Goal: Task Accomplishment & Management: Complete application form

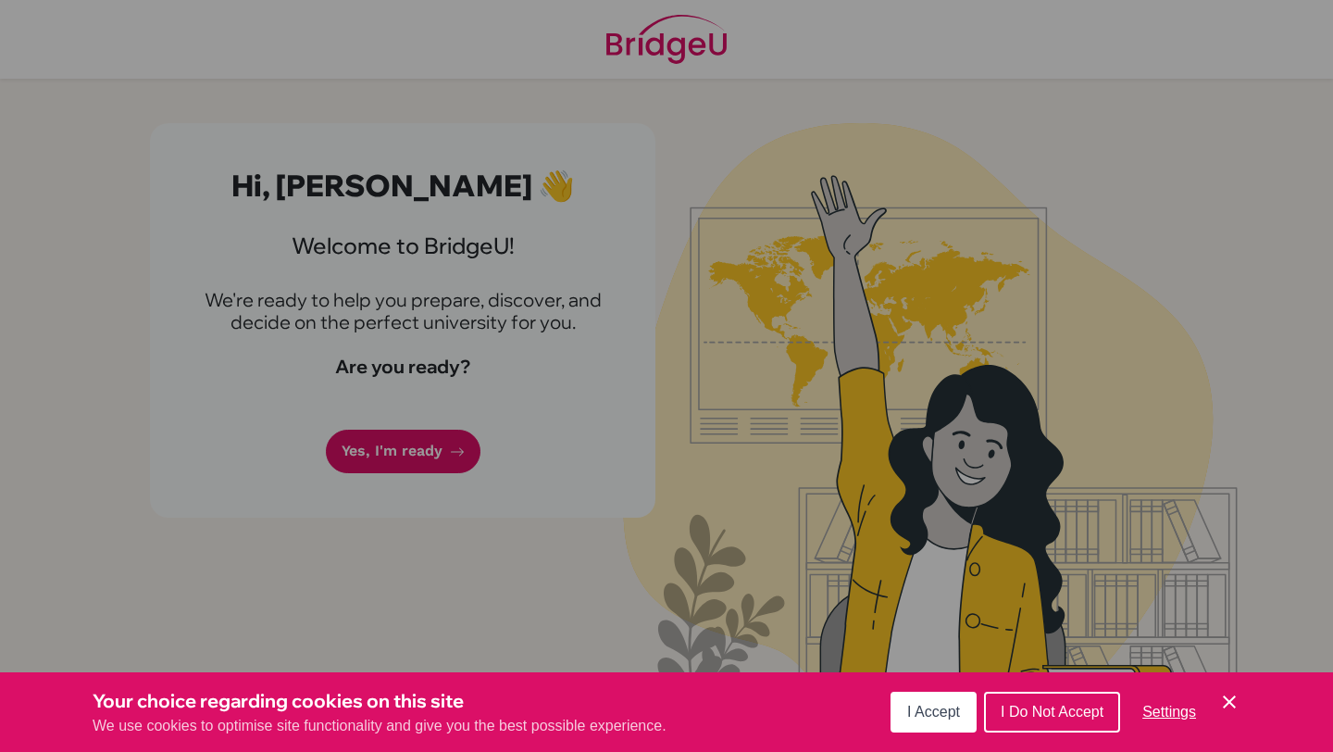
click at [929, 709] on span "I Accept" at bounding box center [934, 712] width 53 height 16
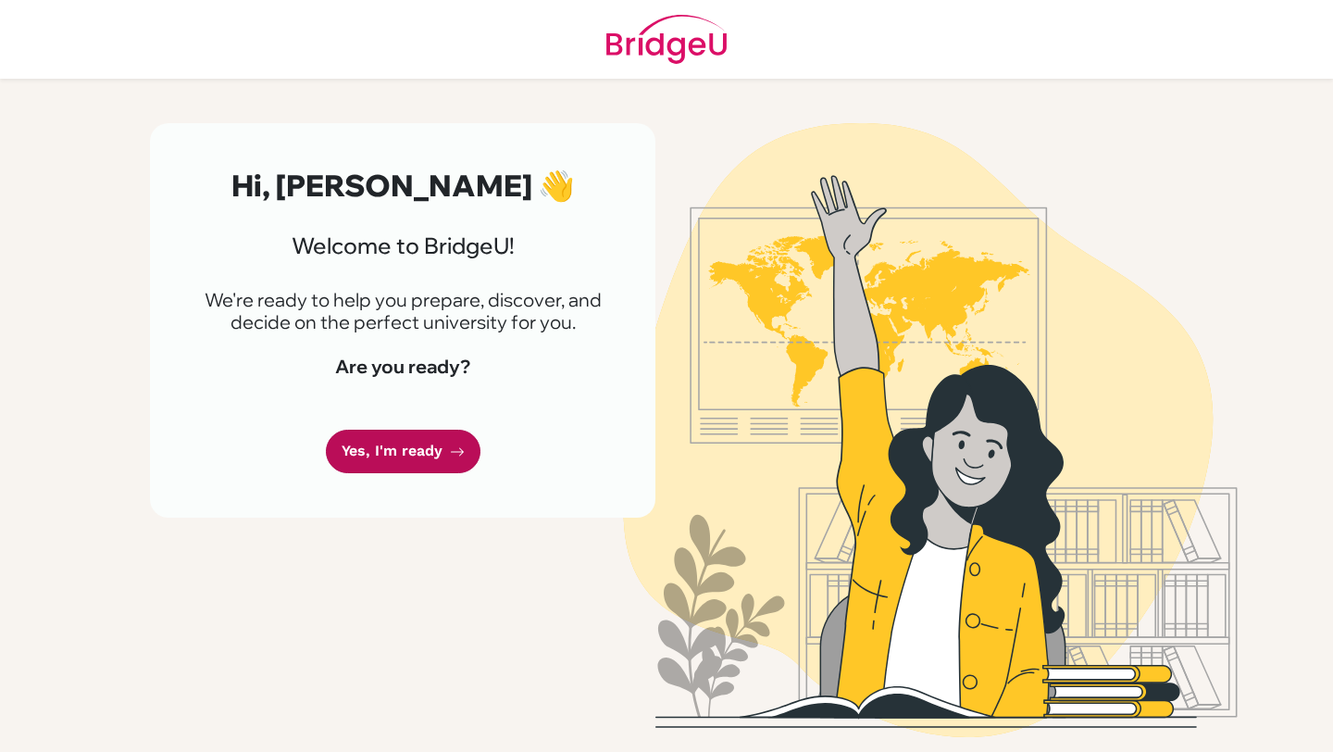
click at [414, 472] on link "Yes, I'm ready" at bounding box center [403, 452] width 155 height 44
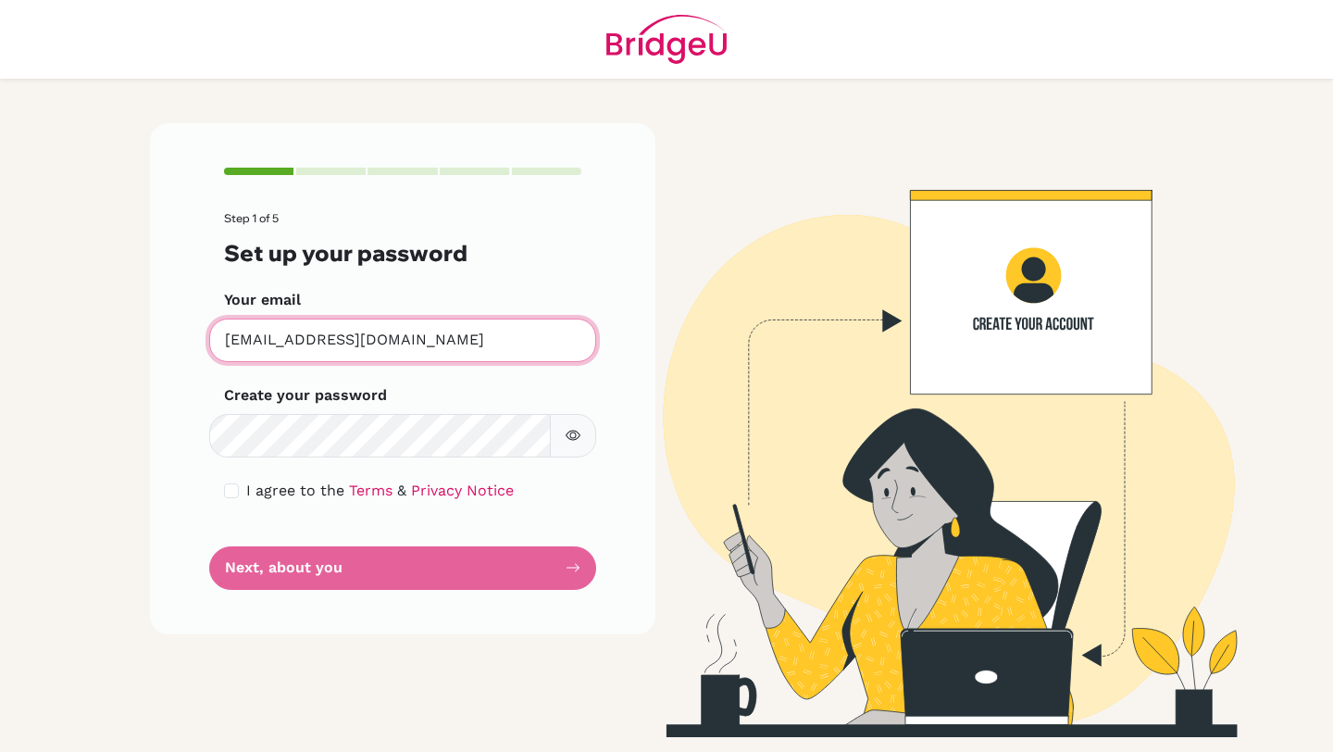
click at [414, 346] on input "[EMAIL_ADDRESS][DOMAIN_NAME]" at bounding box center [402, 341] width 387 height 44
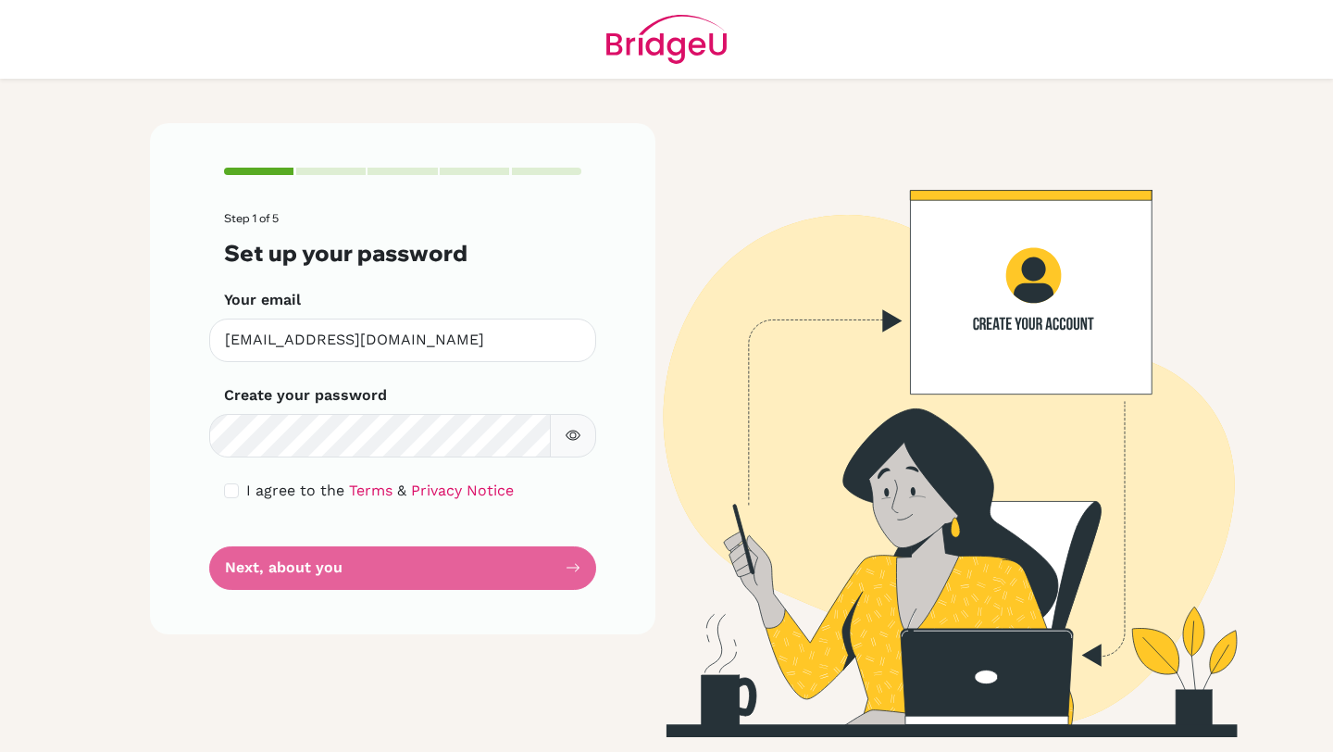
click at [532, 565] on form "Step 1 of 5 Set up your password Your email [EMAIL_ADDRESS][DOMAIN_NAME] Invali…" at bounding box center [402, 400] width 357 height 377
click at [582, 455] on button "button" at bounding box center [573, 436] width 46 height 44
click at [487, 584] on form "Step 1 of 5 Set up your password Your email [EMAIL_ADDRESS][DOMAIN_NAME] Invali…" at bounding box center [402, 400] width 357 height 377
click at [508, 580] on form "Step 1 of 5 Set up your password Your email [EMAIL_ADDRESS][DOMAIN_NAME] Invali…" at bounding box center [402, 400] width 357 height 377
click at [563, 570] on form "Step 1 of 5 Set up your password Your email [EMAIL_ADDRESS][DOMAIN_NAME] Invali…" at bounding box center [402, 400] width 357 height 377
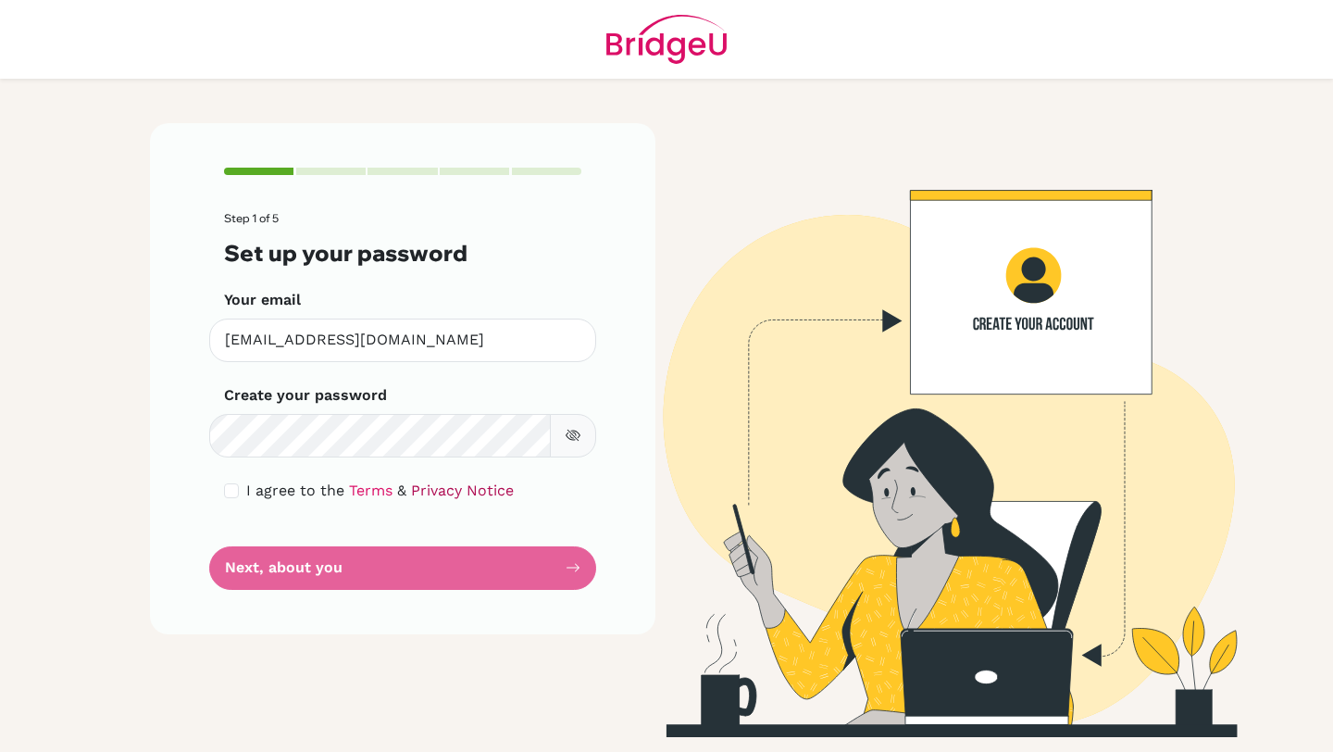
click at [464, 498] on link "Privacy Notice" at bounding box center [462, 491] width 103 height 18
click at [552, 565] on form "Step 1 of 5 Set up your password Your email [EMAIL_ADDRESS][DOMAIN_NAME] Invali…" at bounding box center [402, 400] width 357 height 377
click at [552, 509] on form "Step 1 of 5 Set up your password Your email adharva@trins.org Invalid email Cre…" at bounding box center [402, 400] width 357 height 377
click at [562, 578] on form "Step 1 of 5 Set up your password Your email adharva@trins.org Invalid email Cre…" at bounding box center [402, 400] width 357 height 377
click at [203, 444] on div "Step 1 of 5 Set up your password Your email adharva@trins.org Invalid email Cre…" at bounding box center [403, 378] width 506 height 510
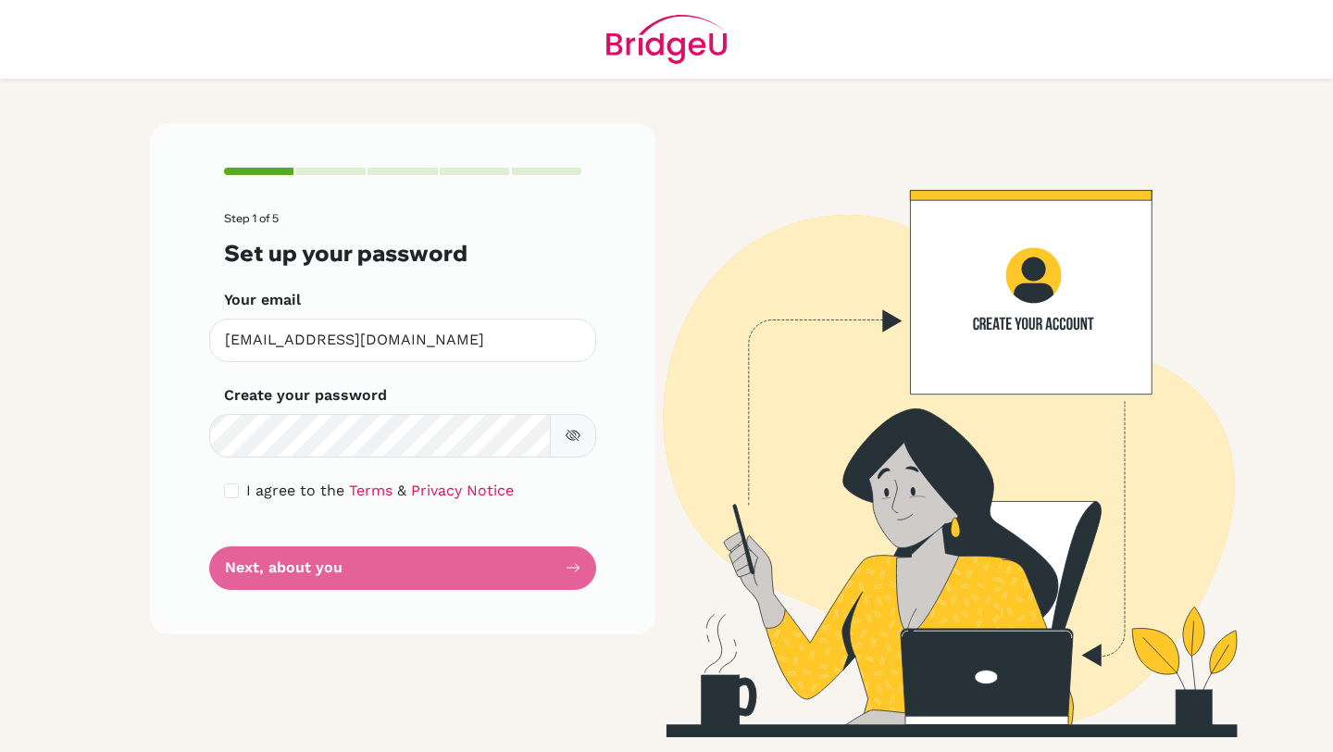
click at [304, 562] on form "Step 1 of 5 Set up your password Your email adharva@trins.org Invalid email Cre…" at bounding box center [402, 400] width 357 height 377
click at [396, 559] on form "Step 1 of 5 Set up your password Your email adharva@trins.org Invalid email Cre…" at bounding box center [402, 400] width 357 height 377
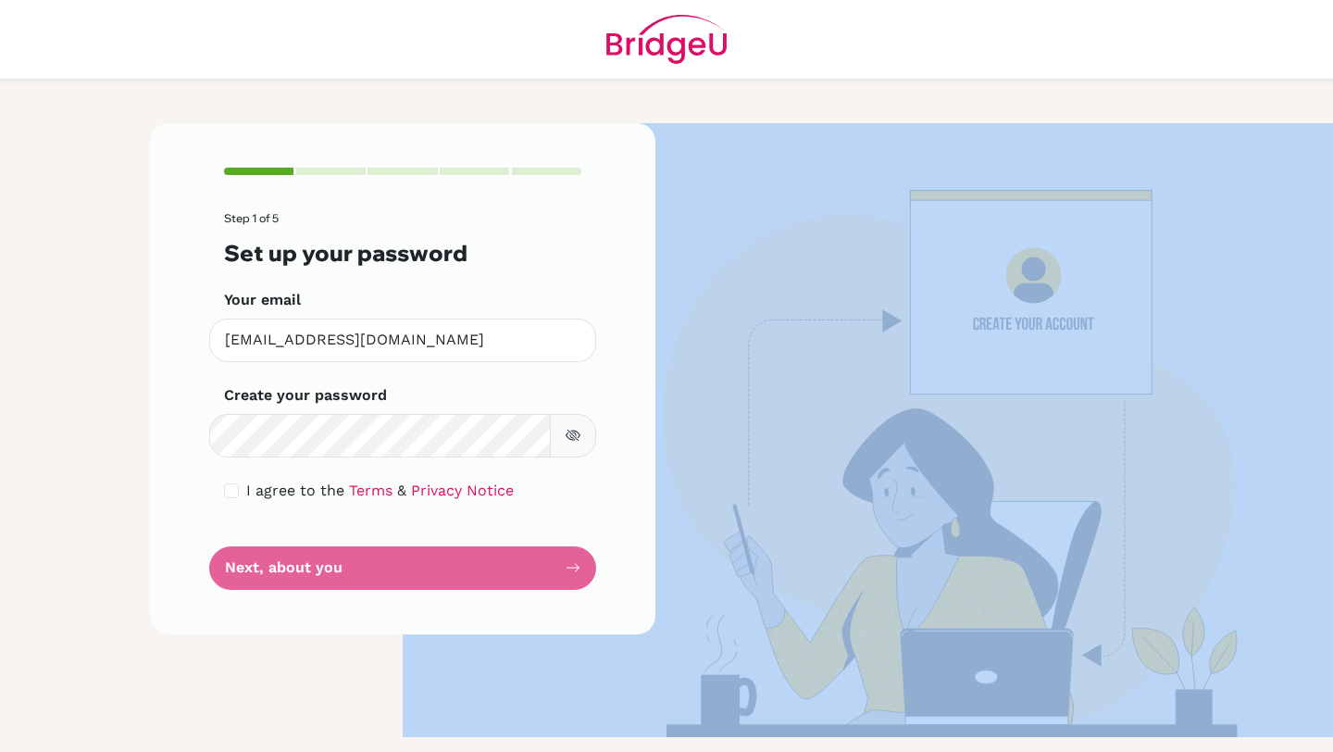
click at [396, 559] on form "Step 1 of 5 Set up your password Your email adharva@trins.org Invalid email Cre…" at bounding box center [402, 400] width 357 height 377
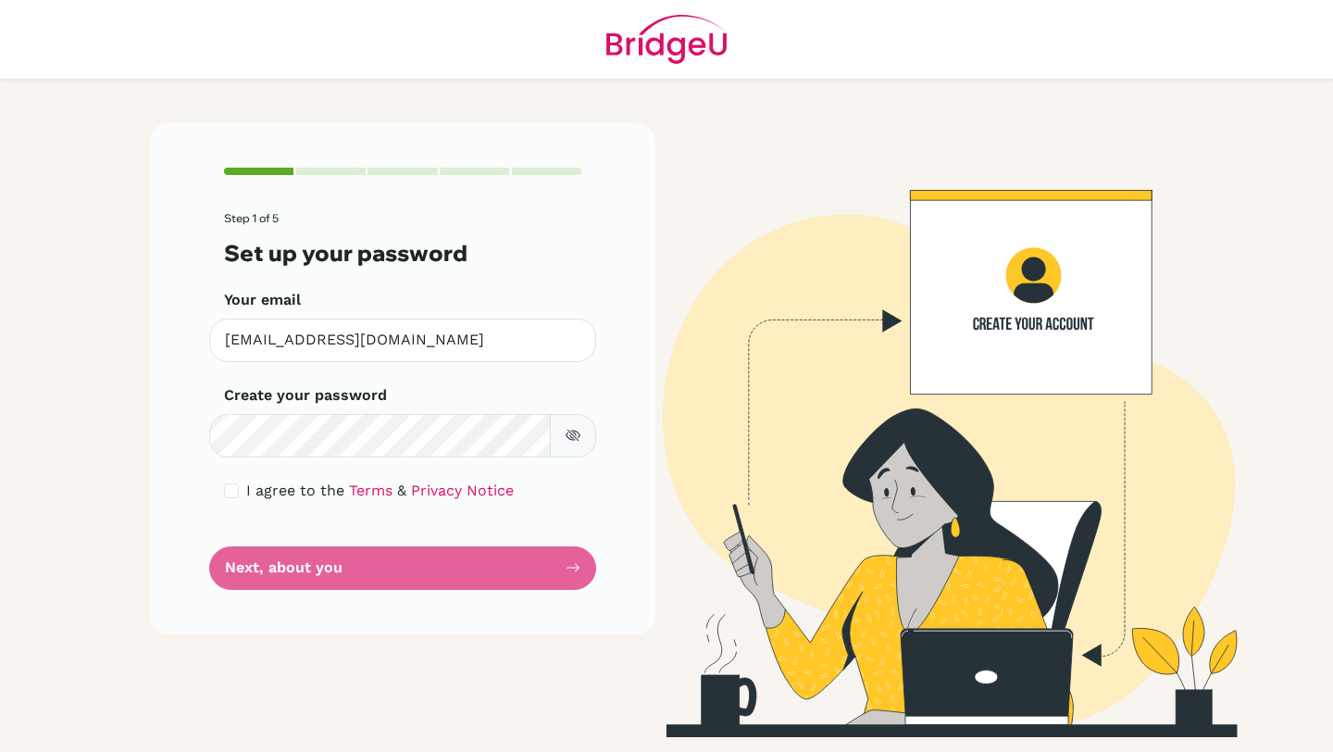
click at [396, 559] on form "Step 1 of 5 Set up your password Your email adharva@trins.org Invalid email Cre…" at bounding box center [402, 400] width 357 height 377
